Goal: Information Seeking & Learning: Understand process/instructions

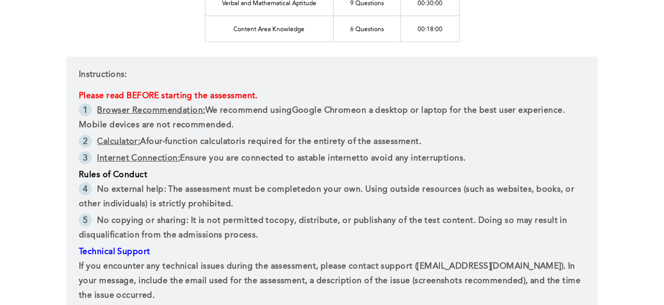
scroll to position [216, 0]
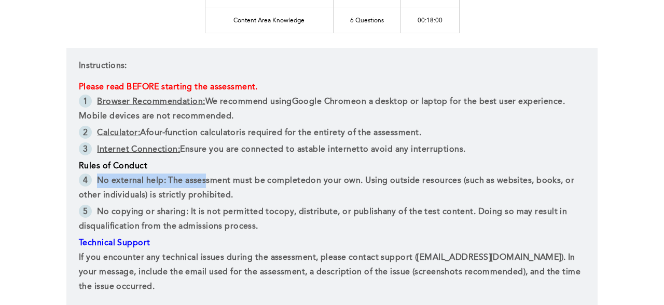
drag, startPoint x: 100, startPoint y: 179, endPoint x: 213, endPoint y: 175, distance: 112.7
click at [214, 175] on li "No external help : The assessment must be completed on your own . Using outside…" at bounding box center [332, 188] width 506 height 31
drag, startPoint x: 213, startPoint y: 175, endPoint x: 172, endPoint y: 183, distance: 41.2
click at [212, 175] on li "No external help : The assessment must be completed on your own . Using outside…" at bounding box center [332, 188] width 506 height 31
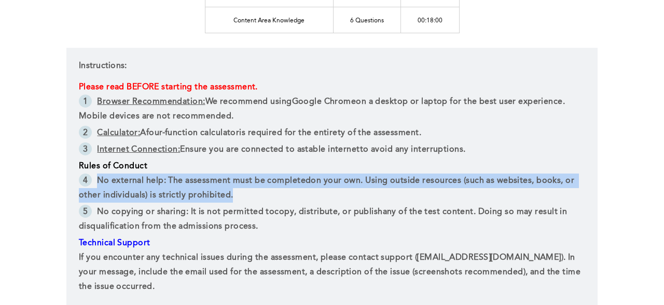
drag, startPoint x: 98, startPoint y: 179, endPoint x: 354, endPoint y: 195, distance: 256.2
click at [354, 195] on li "No external help : The assessment must be completed on your own . Using outside…" at bounding box center [332, 188] width 506 height 31
drag, startPoint x: 354, startPoint y: 195, endPoint x: 216, endPoint y: 227, distance: 141.3
click at [354, 195] on li "No external help : The assessment must be completed on your own . Using outside…" at bounding box center [332, 188] width 506 height 31
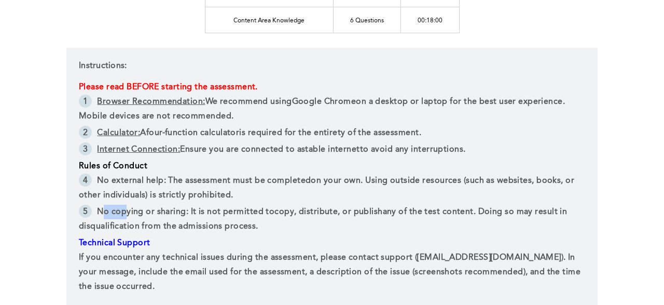
drag, startPoint x: 101, startPoint y: 210, endPoint x: 117, endPoint y: 210, distance: 15.6
click at [127, 211] on strong "No copying or sharing" at bounding box center [141, 211] width 89 height 8
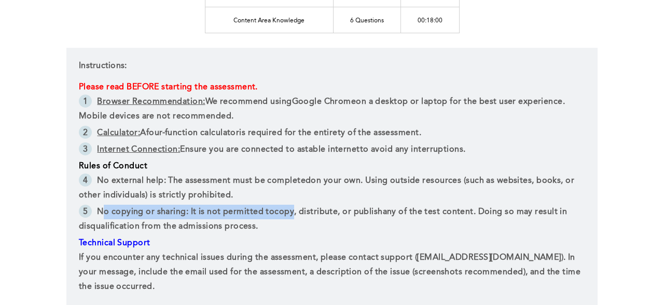
drag, startPoint x: 101, startPoint y: 209, endPoint x: 302, endPoint y: 223, distance: 201.7
click at [302, 221] on li "No copying or sharing : It is not permitted to copy, distribute, or publish any…" at bounding box center [332, 219] width 506 height 31
click at [302, 223] on li "No copying or sharing : It is not permitted to copy, distribute, or publish any…" at bounding box center [332, 219] width 506 height 31
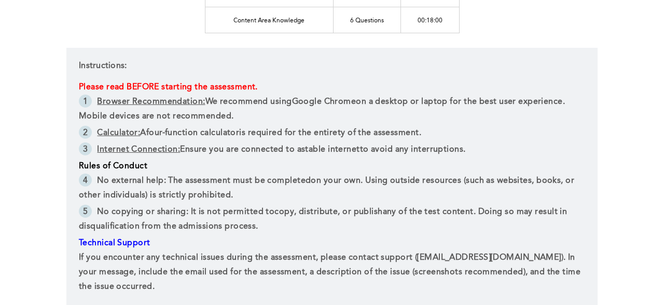
drag, startPoint x: 325, startPoint y: 224, endPoint x: 407, endPoint y: 206, distance: 83.7
click at [407, 206] on li "No copying or sharing : It is not permitted to copy, distribute, or publish any…" at bounding box center [332, 219] width 506 height 31
click at [419, 224] on li "No copying or sharing : It is not permitted to copy, distribute, or publish any…" at bounding box center [332, 219] width 506 height 31
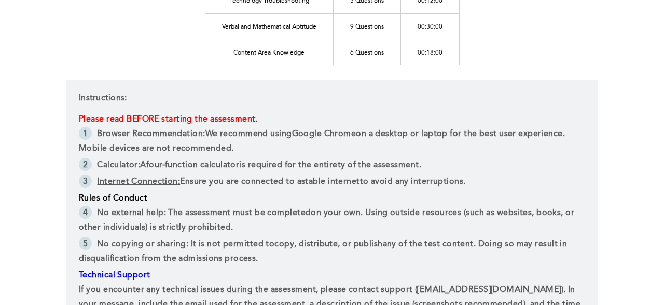
scroll to position [108, 0]
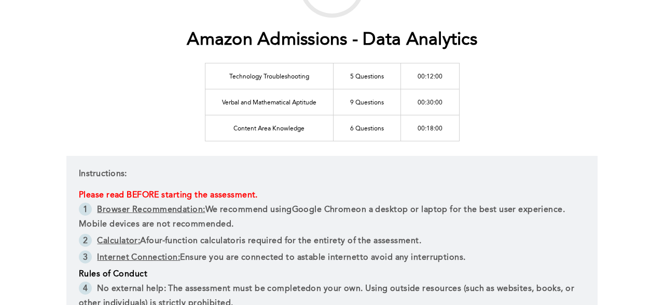
drag, startPoint x: 620, startPoint y: 112, endPoint x: 627, endPoint y: 107, distance: 8.2
click at [627, 104] on div "Amazon Admissions - Data Analytics Technology Troubleshooting 5 Questions 00:12…" at bounding box center [332, 215] width 664 height 647
